Goal: Transaction & Acquisition: Purchase product/service

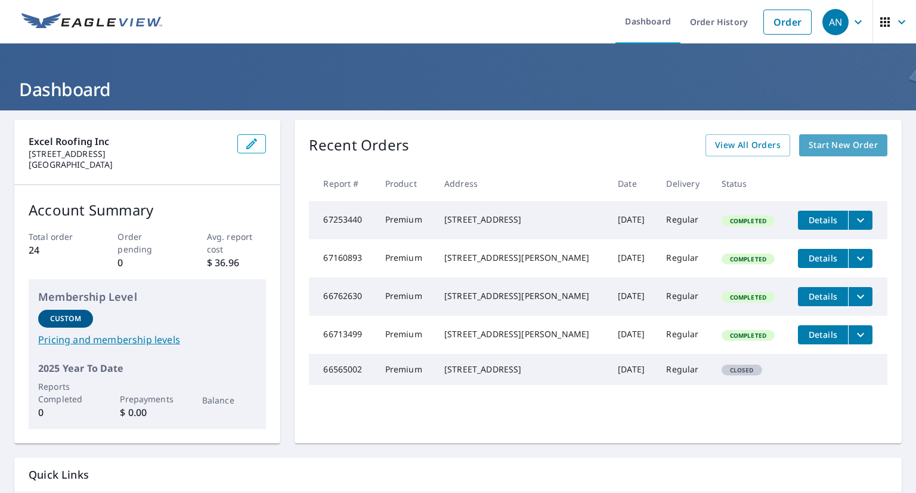
click at [816, 140] on span "Start New Order" at bounding box center [843, 145] width 69 height 15
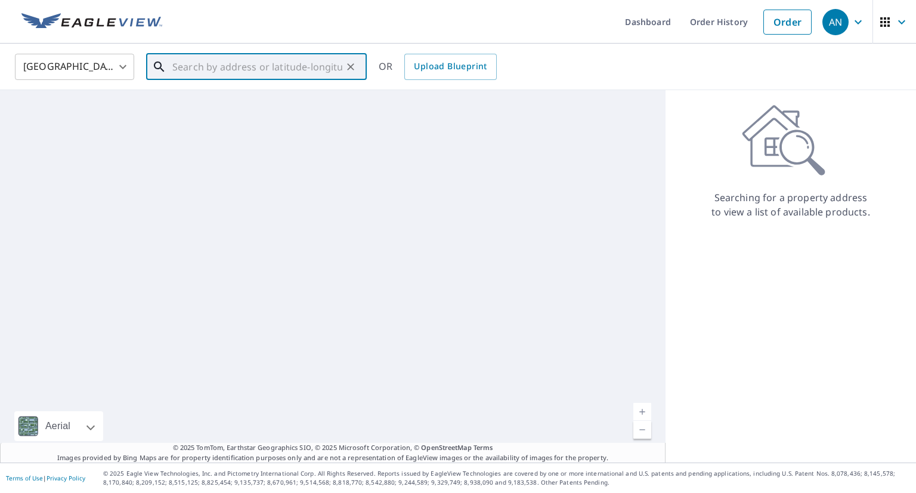
click at [280, 73] on input "text" at bounding box center [257, 66] width 170 height 33
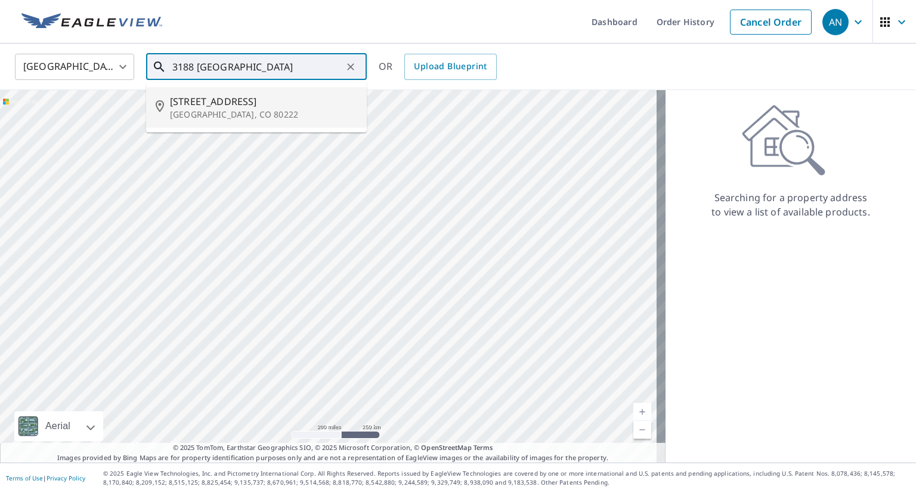
click at [259, 103] on span "[STREET_ADDRESS]" at bounding box center [263, 101] width 187 height 14
type input "[STREET_ADDRESS]"
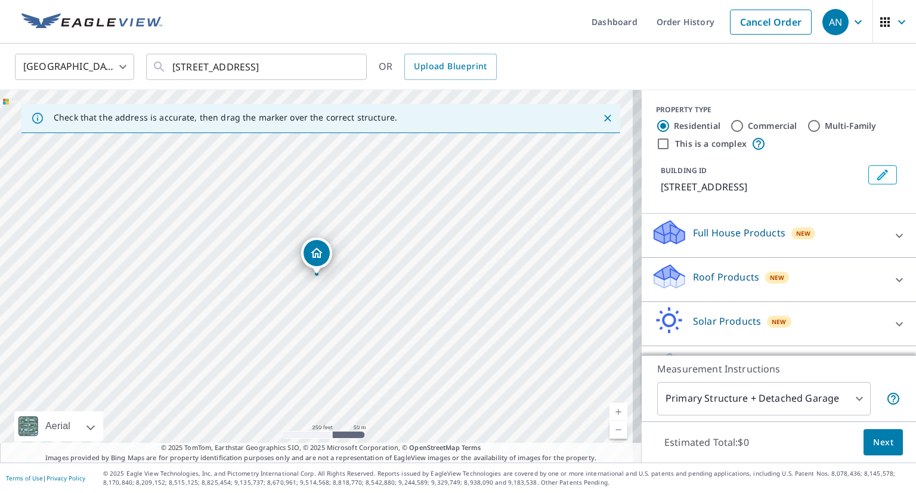
click at [779, 289] on div "Roof Products New" at bounding box center [768, 279] width 234 height 34
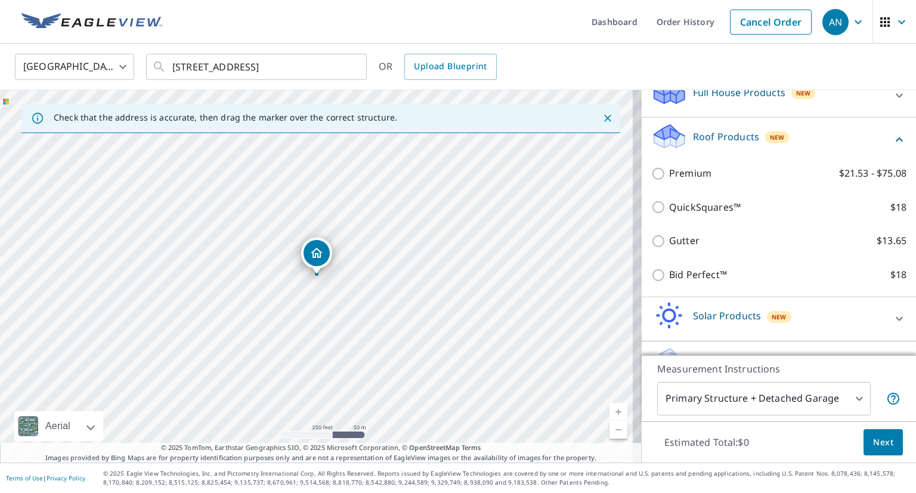
scroll to position [169, 0]
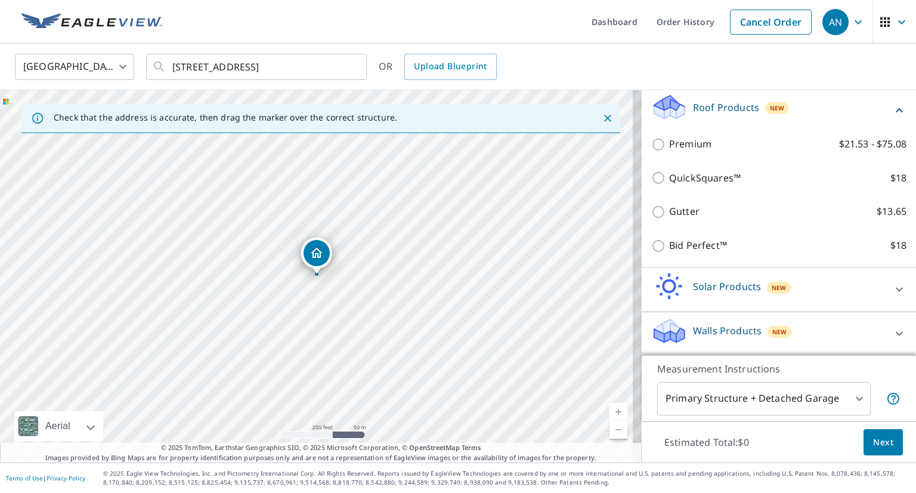
click at [712, 225] on div "Gutter $13.65" at bounding box center [778, 211] width 255 height 34
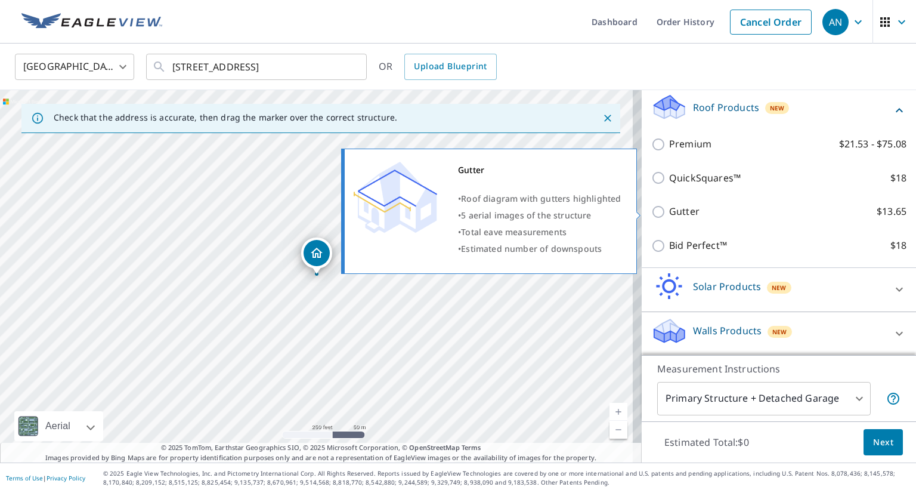
click at [685, 213] on p "Gutter" at bounding box center [684, 211] width 30 height 15
click at [669, 213] on input "Gutter $13.65" at bounding box center [660, 212] width 18 height 14
checkbox input "true"
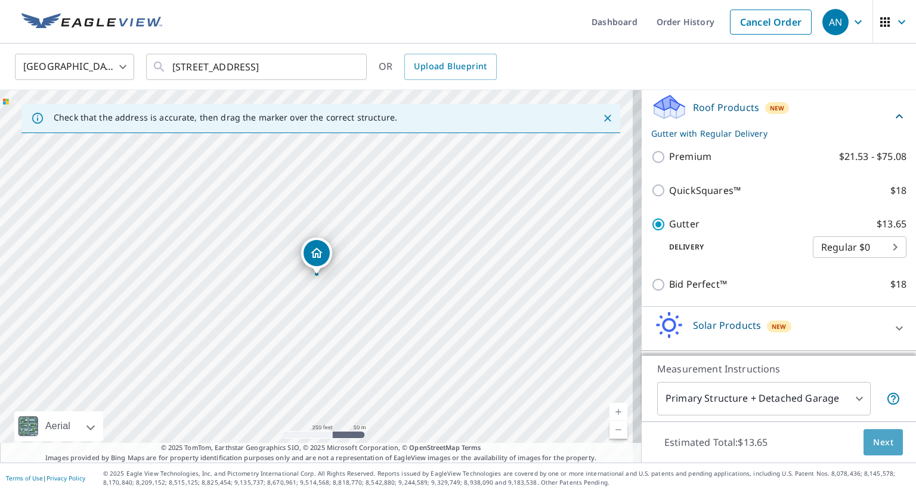
click at [873, 441] on span "Next" at bounding box center [883, 442] width 20 height 15
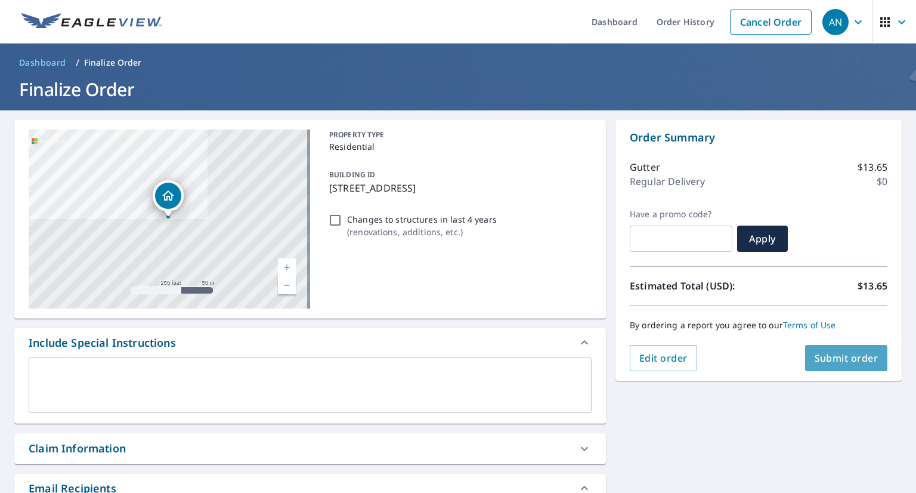
click at [823, 366] on button "Submit order" at bounding box center [846, 358] width 83 height 26
checkbox input "true"
